Goal: Task Accomplishment & Management: Use online tool/utility

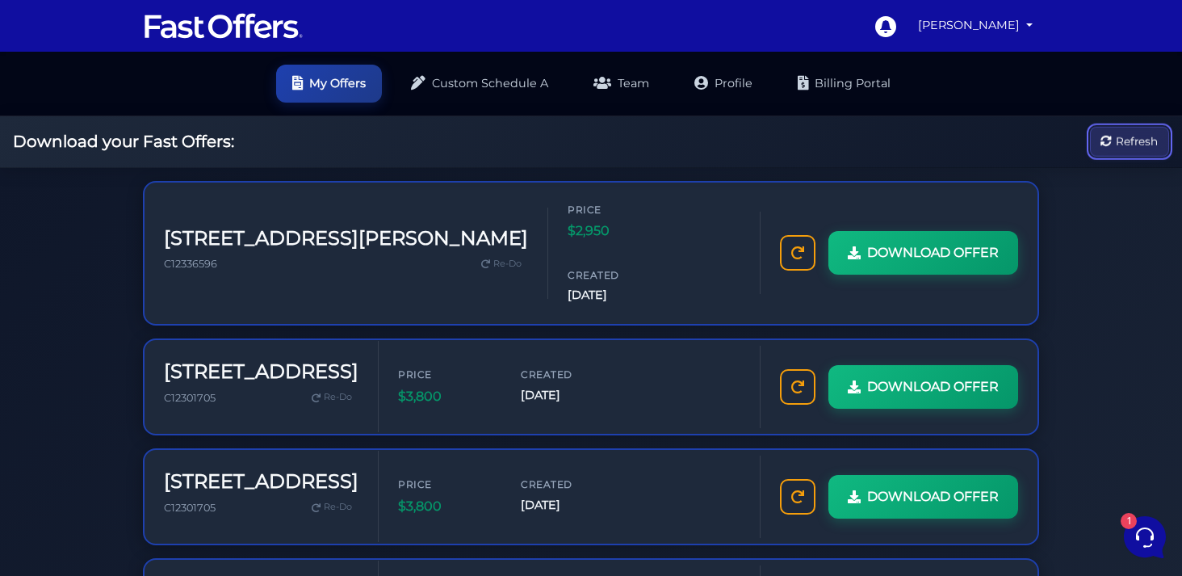
click at [1101, 146] on button "Refresh" at bounding box center [1129, 142] width 79 height 30
click at [1111, 137] on icon "button" at bounding box center [1106, 141] width 11 height 11
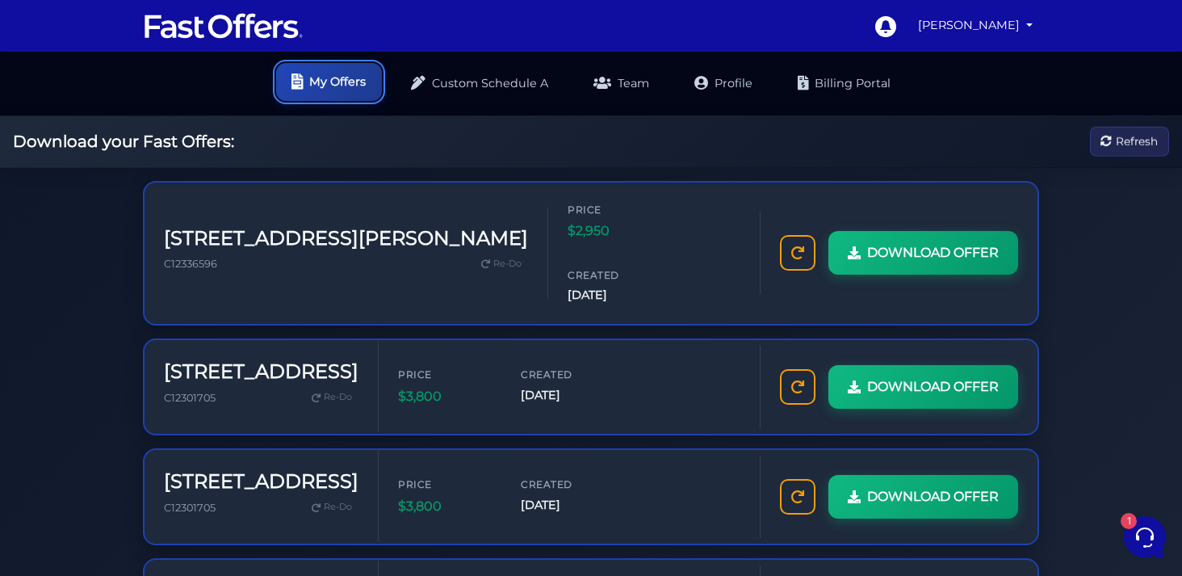
click at [325, 73] on link "My Offers" at bounding box center [329, 82] width 106 height 38
click at [805, 234] on link at bounding box center [798, 251] width 36 height 36
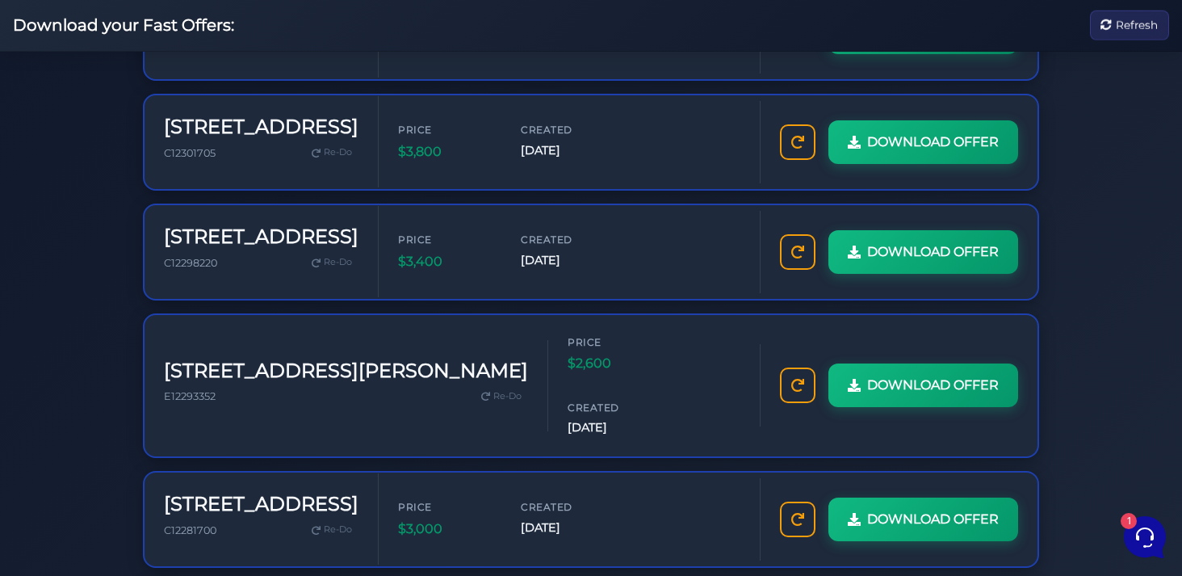
scroll to position [573, 0]
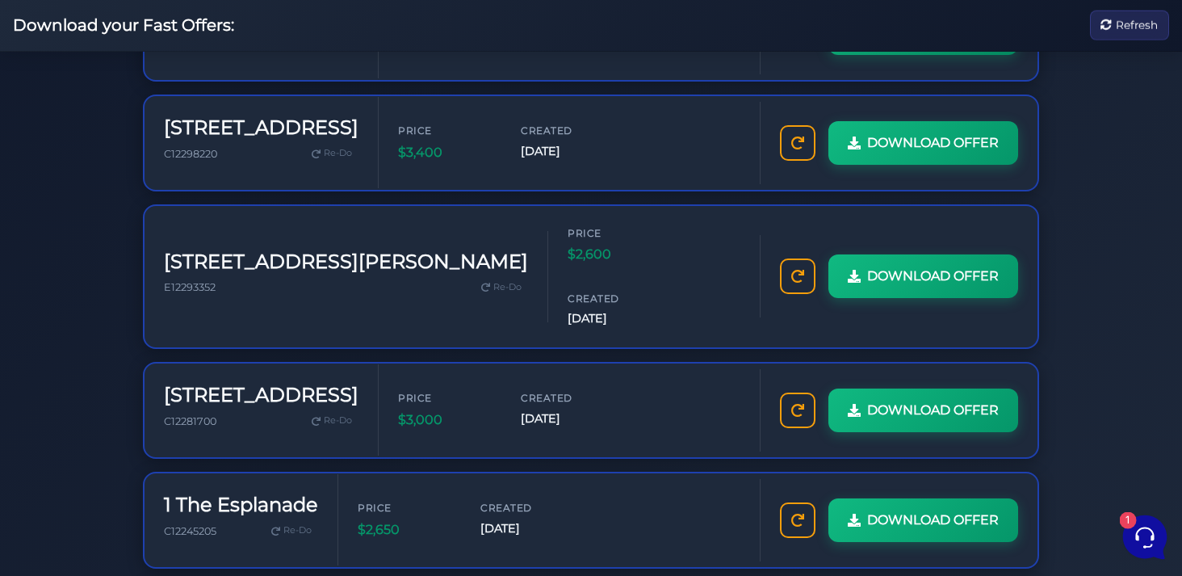
click at [1143, 531] on icon at bounding box center [1143, 535] width 42 height 42
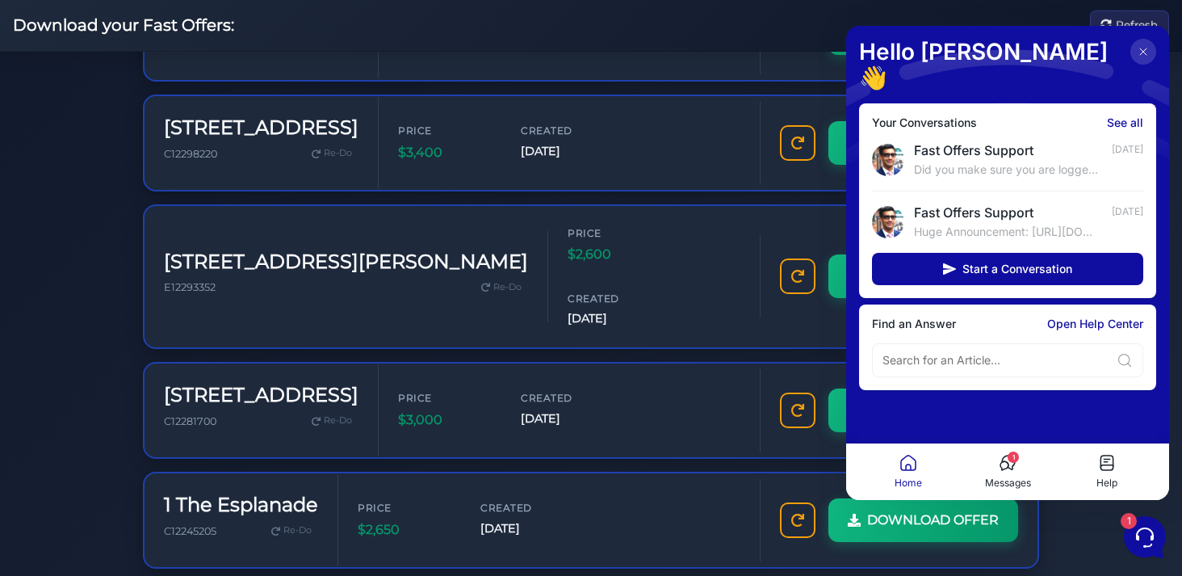
click at [1147, 66] on div "Hello [PERSON_NAME] 👋" at bounding box center [1007, 68] width 297 height 58
click at [1143, 58] on button at bounding box center [1143, 52] width 26 height 26
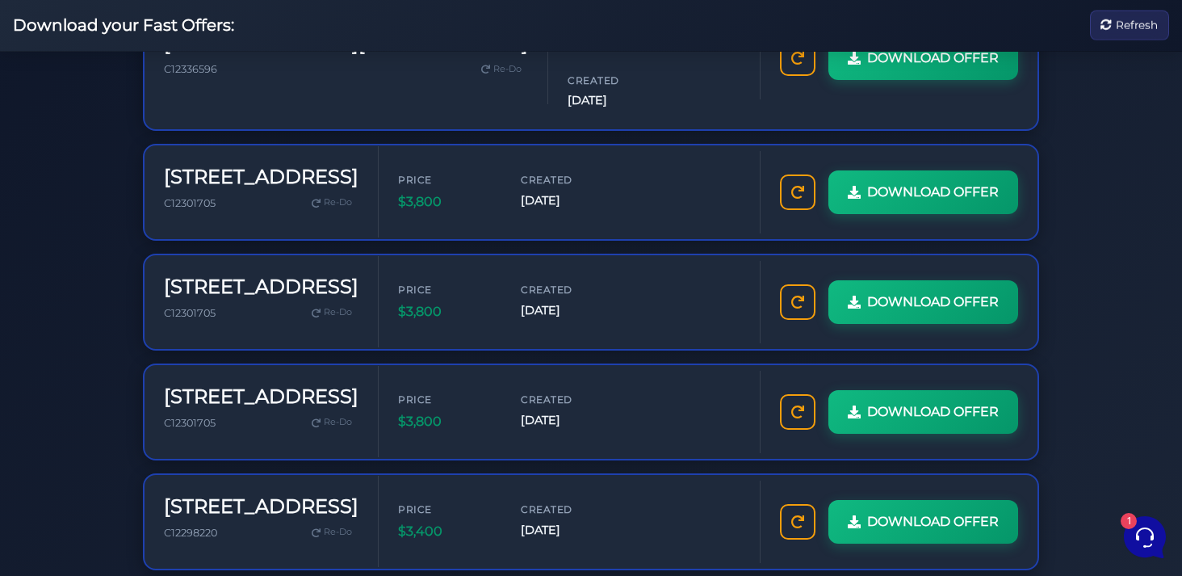
scroll to position [0, 0]
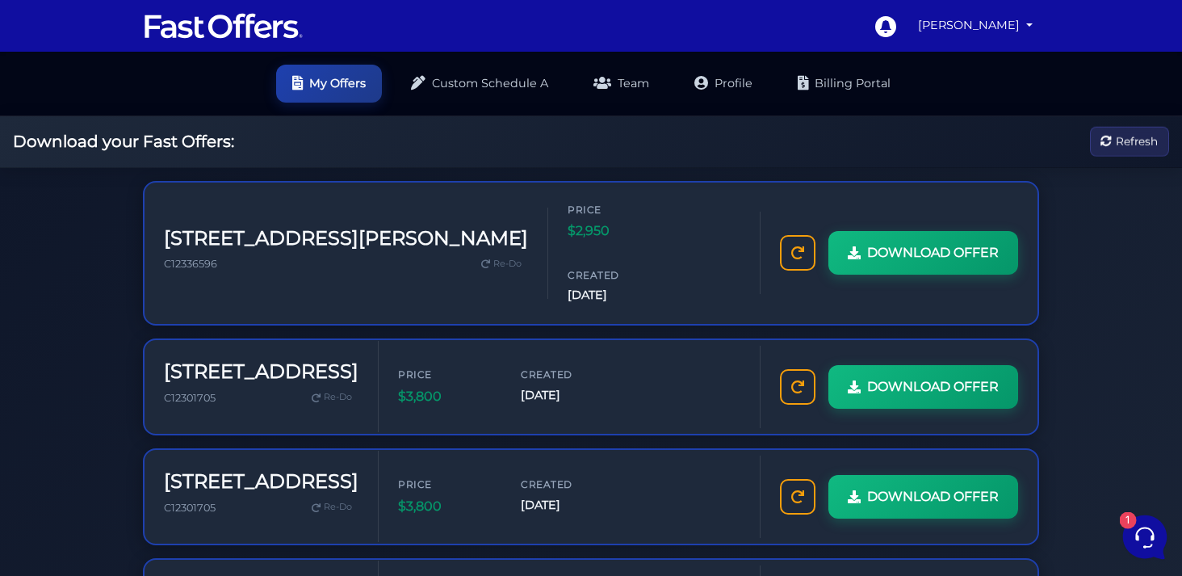
click at [1140, 528] on icon at bounding box center [1143, 535] width 42 height 42
